Goal: Transaction & Acquisition: Book appointment/travel/reservation

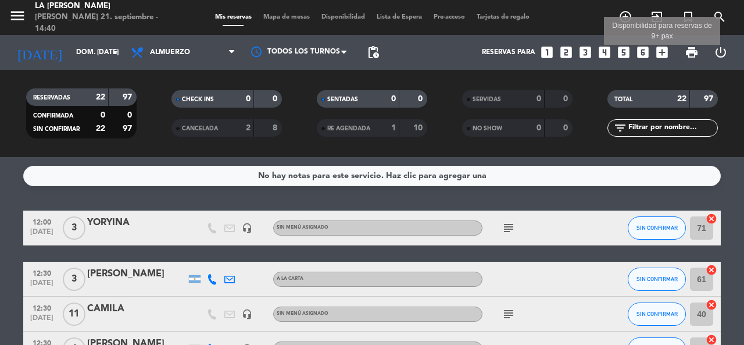
click at [659, 54] on icon "add_box" at bounding box center [662, 52] width 15 height 15
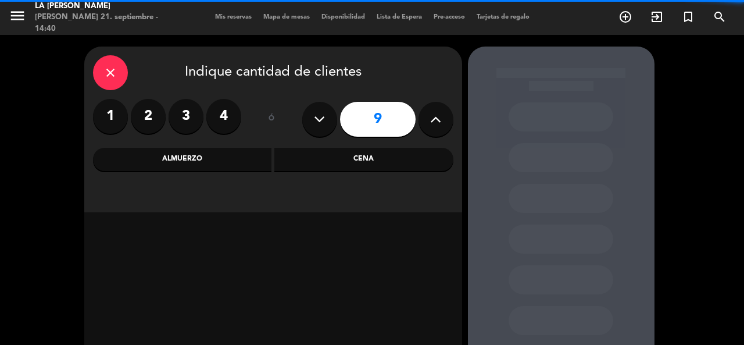
click at [328, 115] on button at bounding box center [319, 119] width 35 height 35
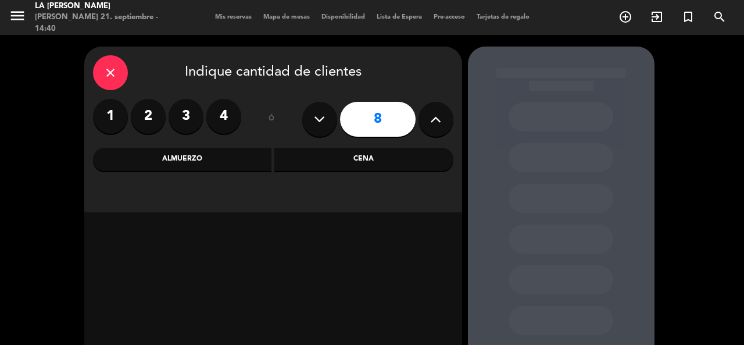
click at [328, 115] on button at bounding box center [319, 119] width 35 height 35
type input "7"
click at [367, 156] on div "Cena" at bounding box center [364, 159] width 179 height 23
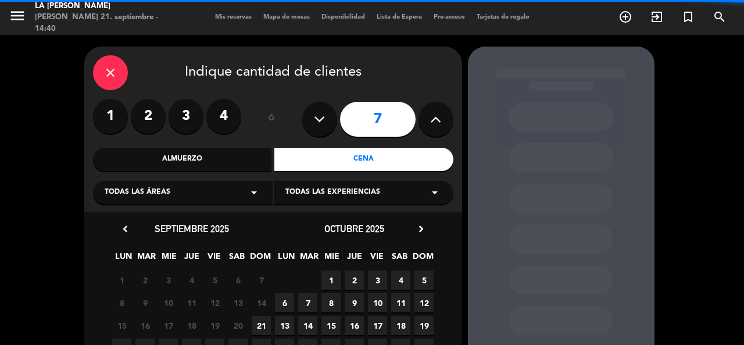
scroll to position [107, 0]
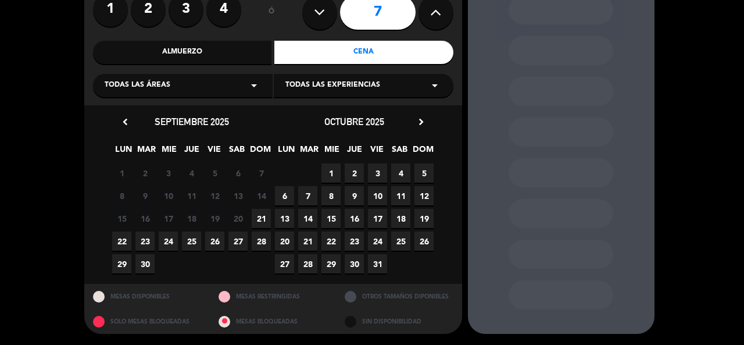
click at [123, 237] on span "22" at bounding box center [121, 240] width 19 height 19
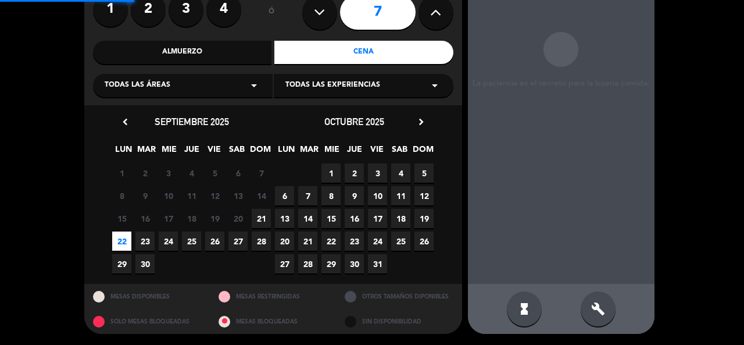
scroll to position [47, 0]
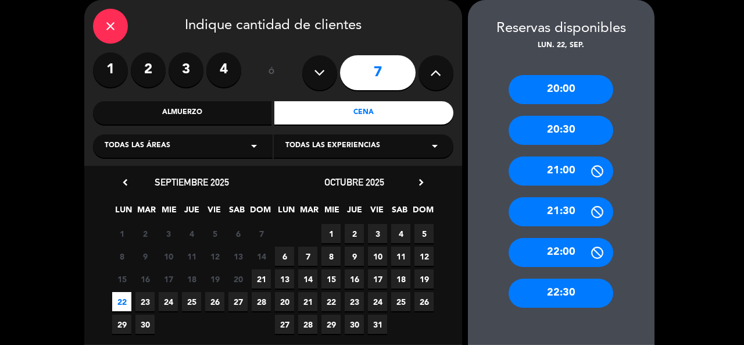
click at [585, 140] on div "20:30" at bounding box center [561, 130] width 105 height 29
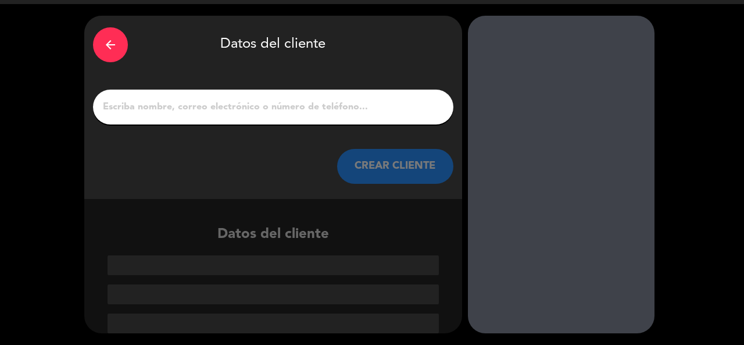
scroll to position [31, 0]
click at [286, 108] on input "1" at bounding box center [273, 107] width 343 height 16
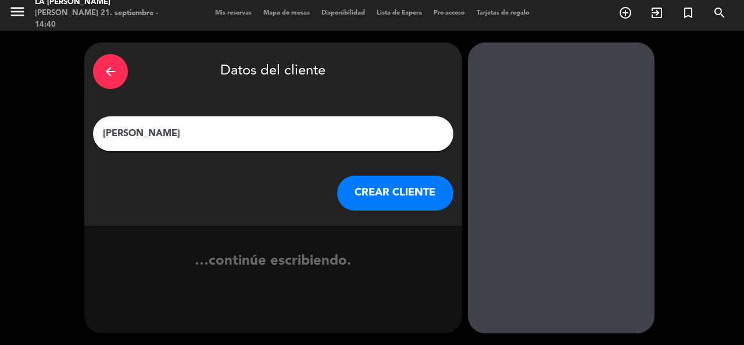
type input "[PERSON_NAME]"
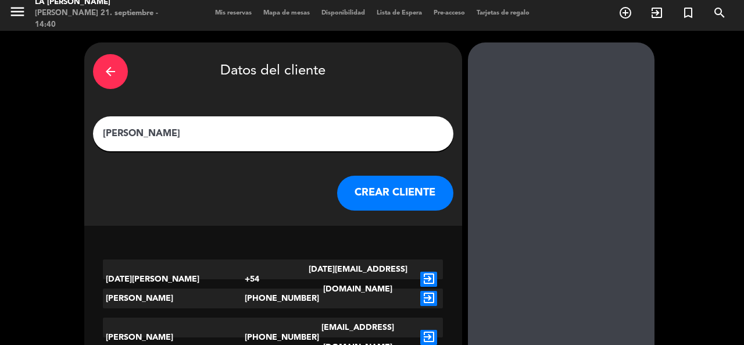
scroll to position [31, 0]
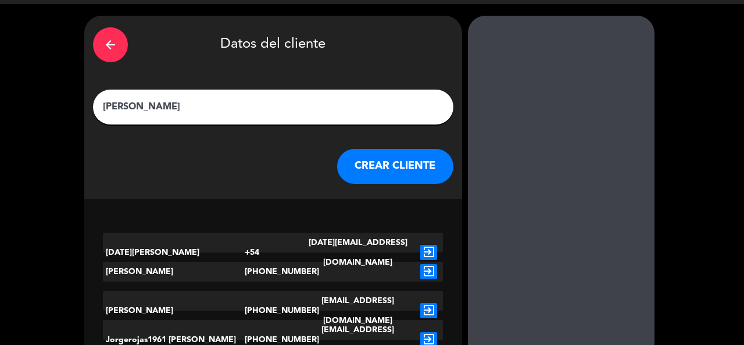
click at [411, 160] on button "CREAR CLIENTE" at bounding box center [395, 166] width 116 height 35
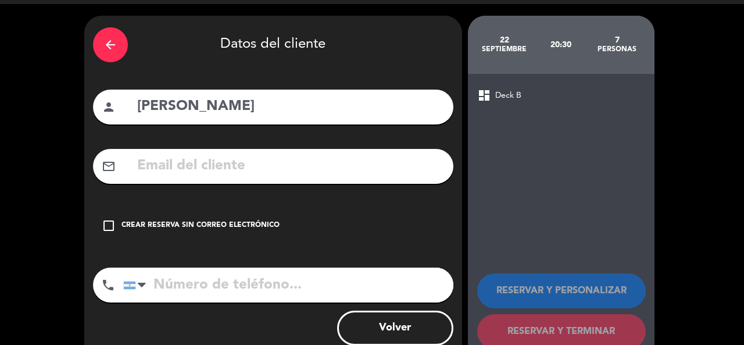
click at [259, 225] on div "Crear reserva sin correo electrónico" at bounding box center [201, 226] width 158 height 12
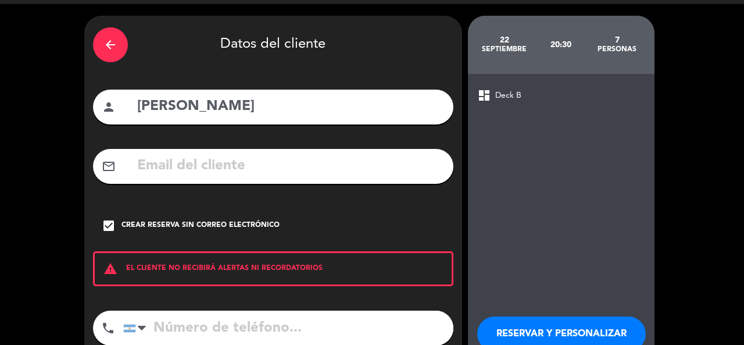
click at [565, 318] on button "RESERVAR Y PERSONALIZAR" at bounding box center [562, 333] width 169 height 35
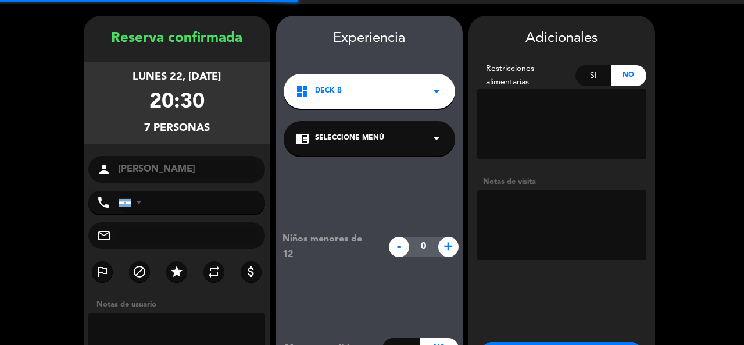
scroll to position [47, 0]
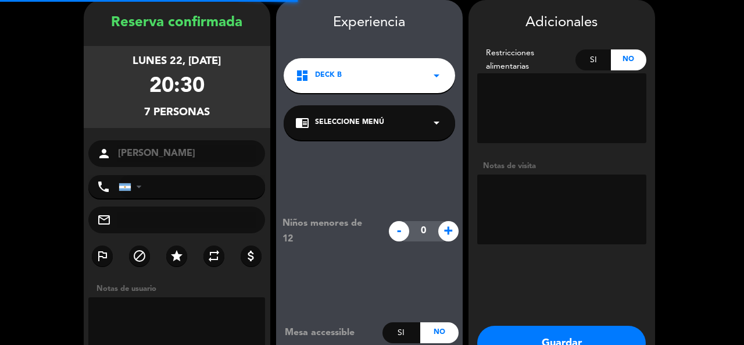
click at [542, 194] on textarea at bounding box center [562, 209] width 169 height 70
type textarea "ADENTRO"
click at [566, 327] on button "Guardar" at bounding box center [562, 343] width 169 height 35
